Goal: Check status: Check status

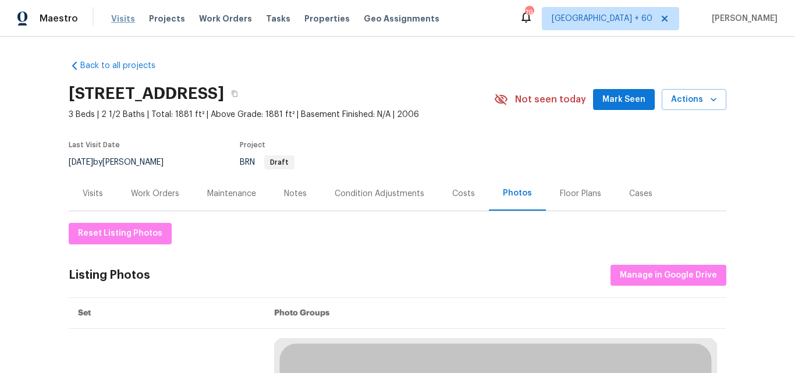
click at [120, 15] on span "Visits" at bounding box center [123, 19] width 24 height 12
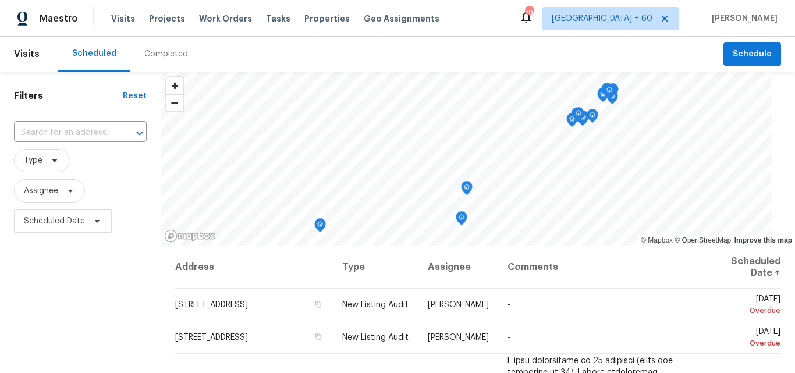
click at [162, 51] on div "Completed" at bounding box center [166, 54] width 44 height 12
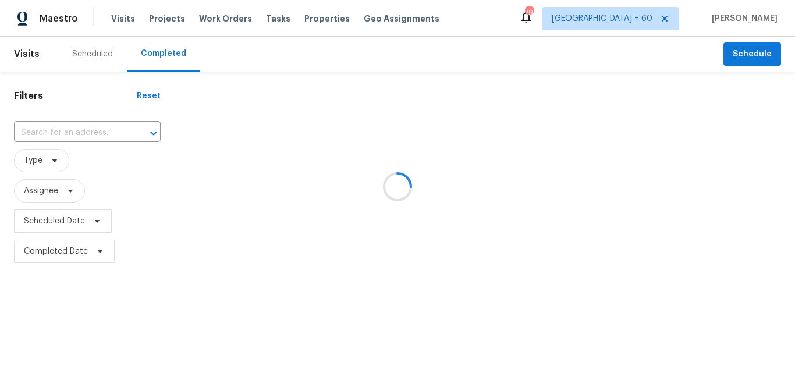
click at [62, 130] on div at bounding box center [397, 186] width 795 height 373
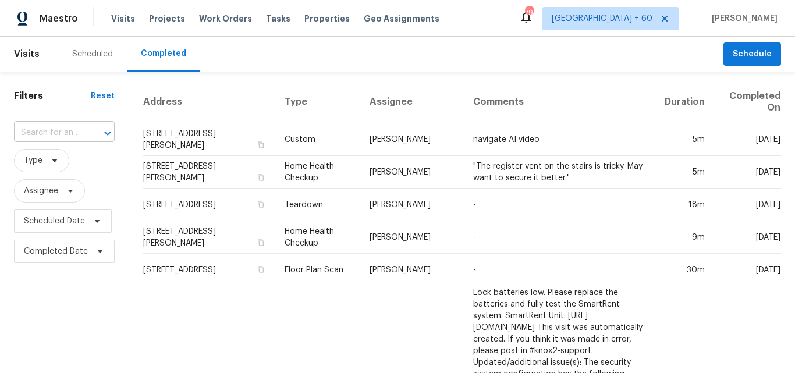
click at [52, 132] on input "text" at bounding box center [48, 133] width 68 height 18
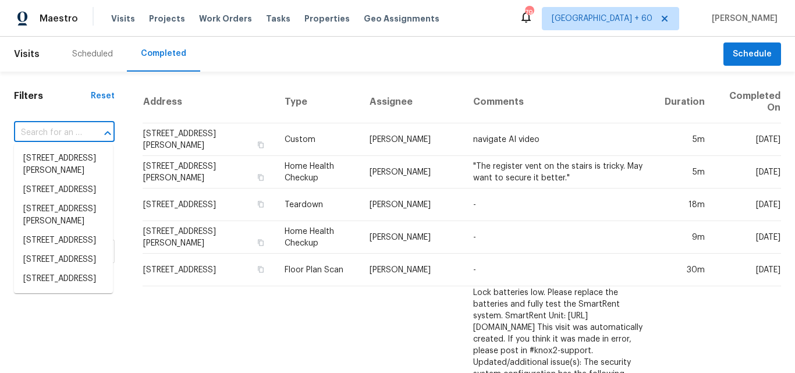
paste input "[STREET_ADDRESS]"
type input "[STREET_ADDRESS]"
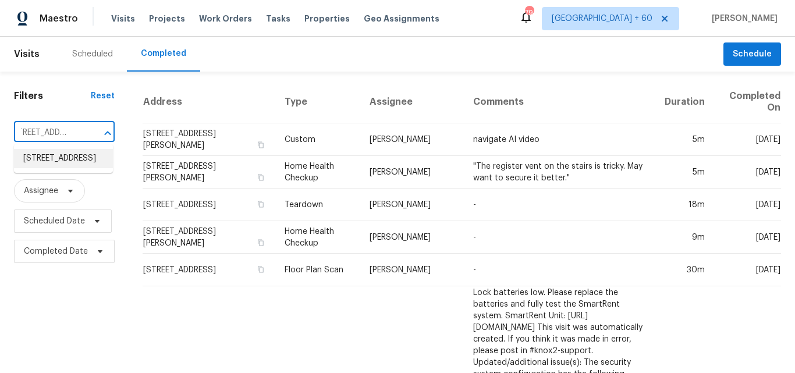
click at [59, 168] on li "[STREET_ADDRESS]" at bounding box center [63, 158] width 99 height 19
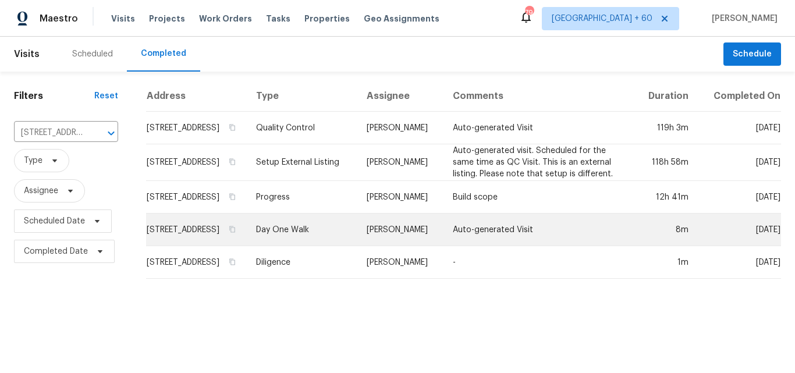
click at [334, 246] on td "Day One Walk" at bounding box center [302, 230] width 111 height 33
